Goal: Navigation & Orientation: Find specific page/section

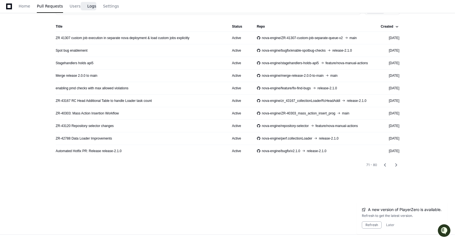
click at [90, 7] on span "Logs" at bounding box center [91, 5] width 9 height 3
click at [88, 5] on span "Logs" at bounding box center [91, 5] width 9 height 3
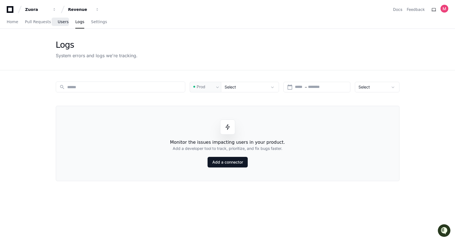
click at [58, 22] on span "Users" at bounding box center [63, 21] width 11 height 3
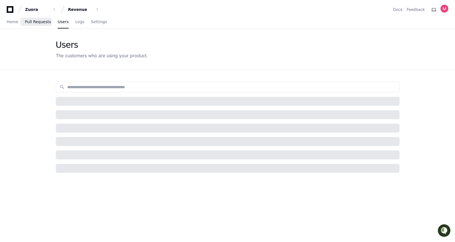
click at [36, 22] on span "Pull Requests" at bounding box center [38, 21] width 26 height 3
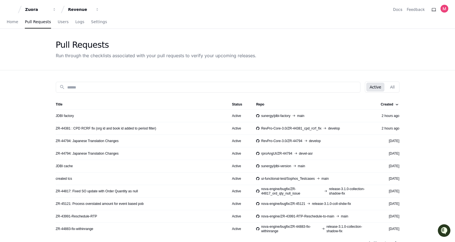
scroll to position [103, 0]
